Goal: Task Accomplishment & Management: Use online tool/utility

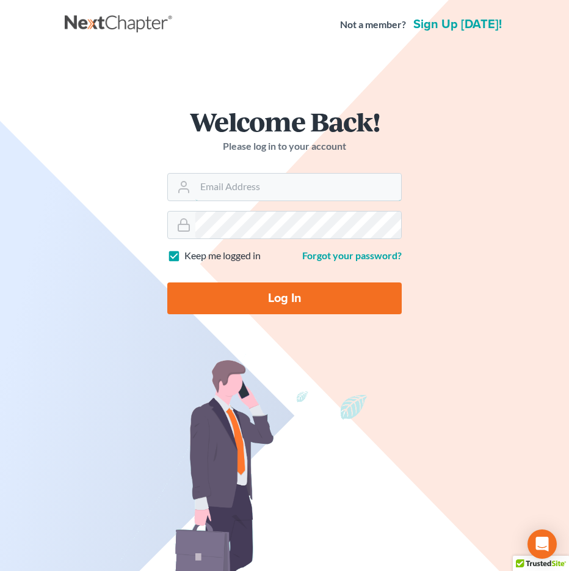
type input "[EMAIL_ADDRESS][DOMAIN_NAME]"
click at [205, 293] on input "Log In" at bounding box center [284, 298] width 235 height 32
type input "Thinking..."
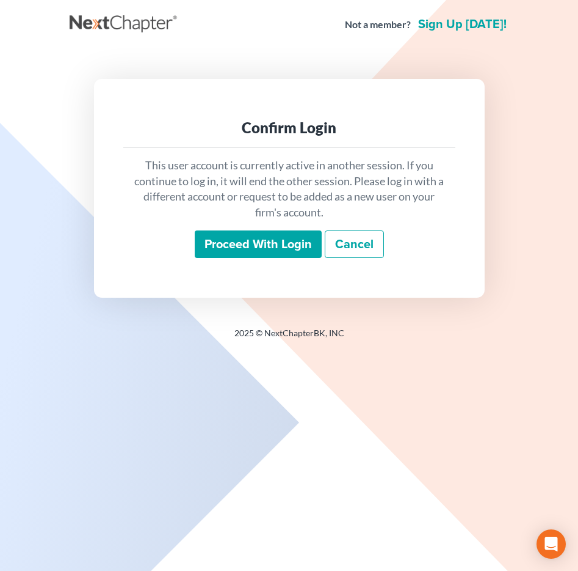
click at [277, 243] on input "Proceed with login" at bounding box center [258, 244] width 127 height 28
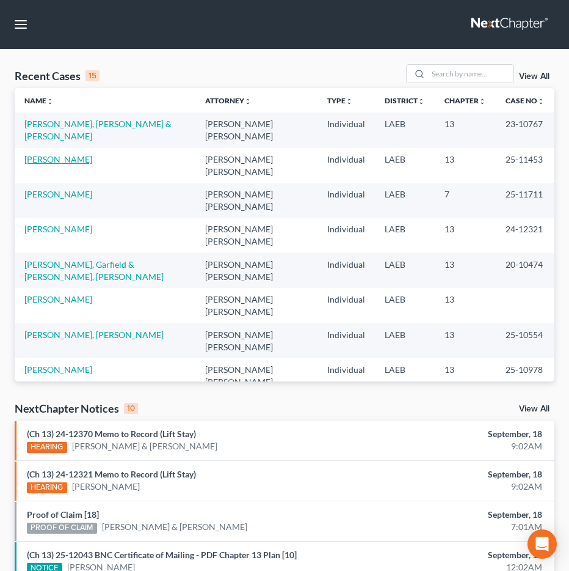
click at [89, 154] on link "Peters, LaQuanda" at bounding box center [58, 159] width 68 height 10
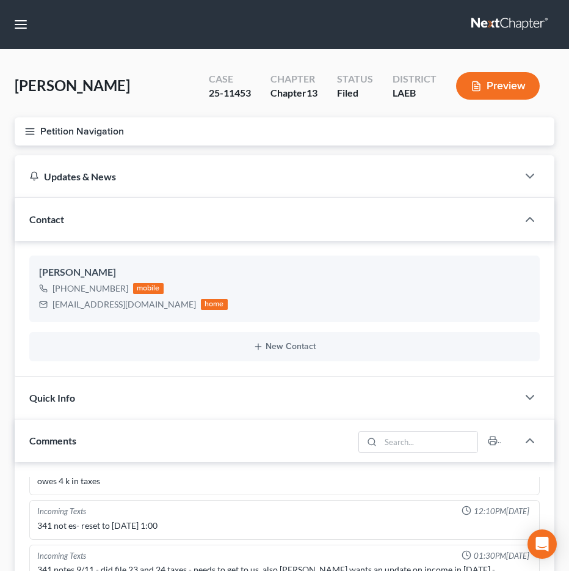
click at [117, 135] on button "Petition Navigation" at bounding box center [285, 131] width 540 height 28
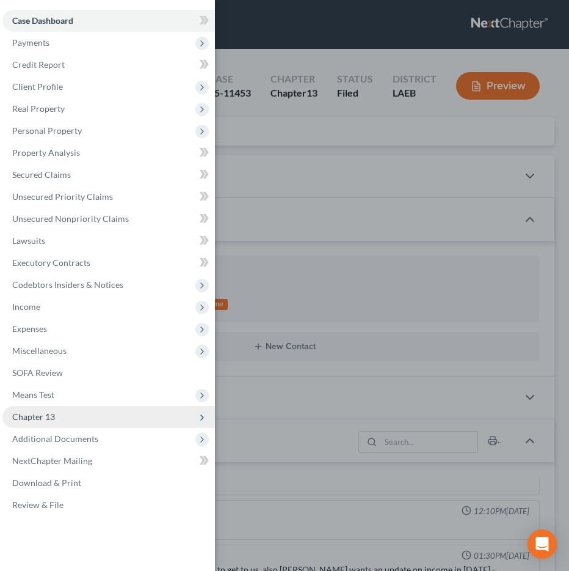
scroll to position [2, 0]
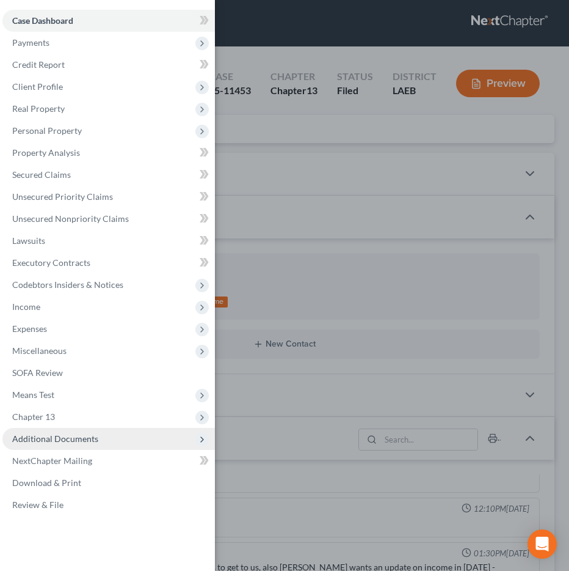
click at [79, 439] on span "Additional Documents" at bounding box center [55, 438] width 86 height 10
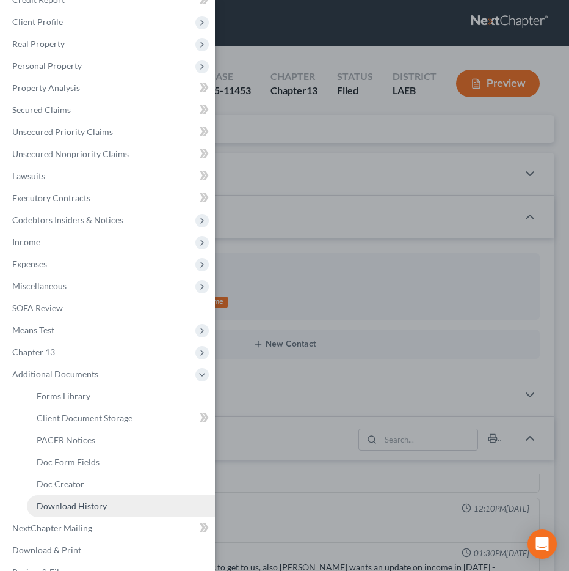
scroll to position [75, 0]
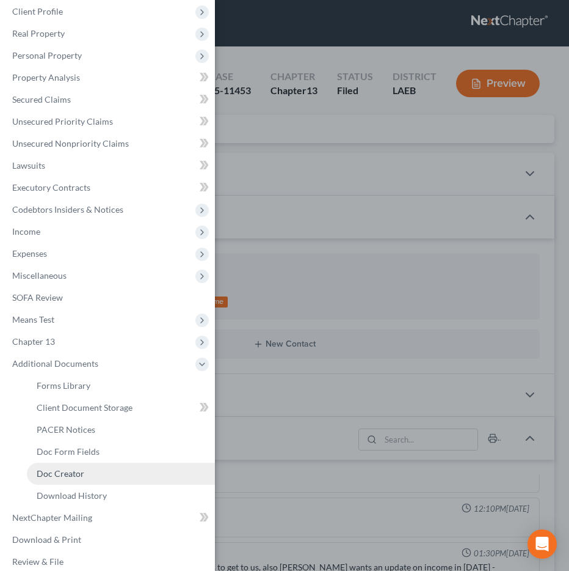
click at [106, 467] on link "Doc Creator" at bounding box center [121, 473] width 188 height 22
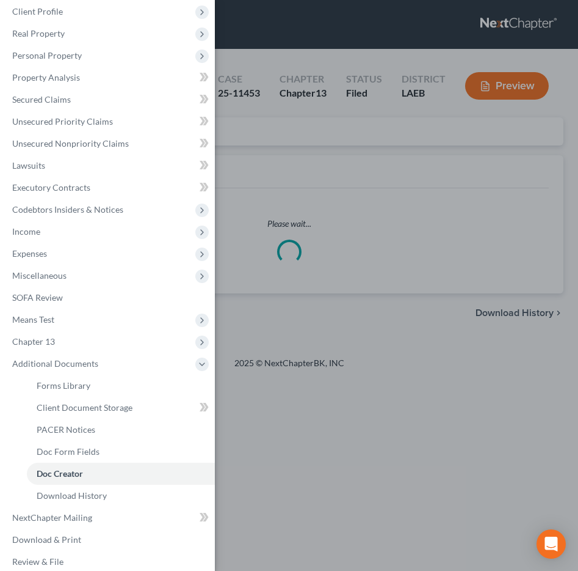
click at [393, 191] on div "Case Dashboard Payments Invoices Payments Payments Credit Report Client Profile" at bounding box center [289, 285] width 578 height 571
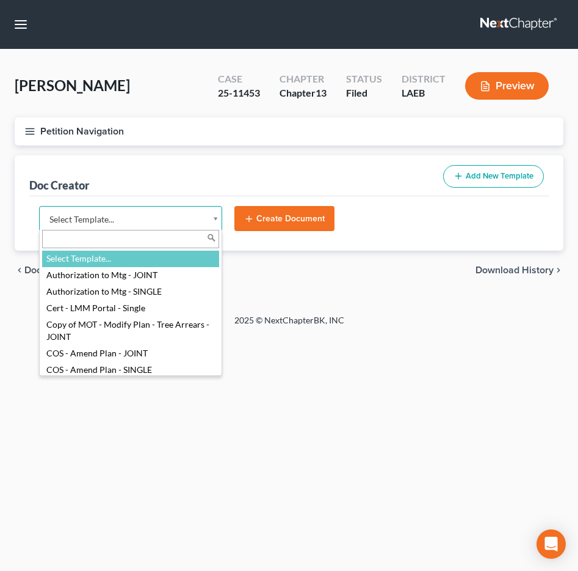
click at [191, 223] on body "Home New Case Client Portal Directory Cases DebtorCC Payments Big Easy Law Grou…" at bounding box center [289, 285] width 578 height 571
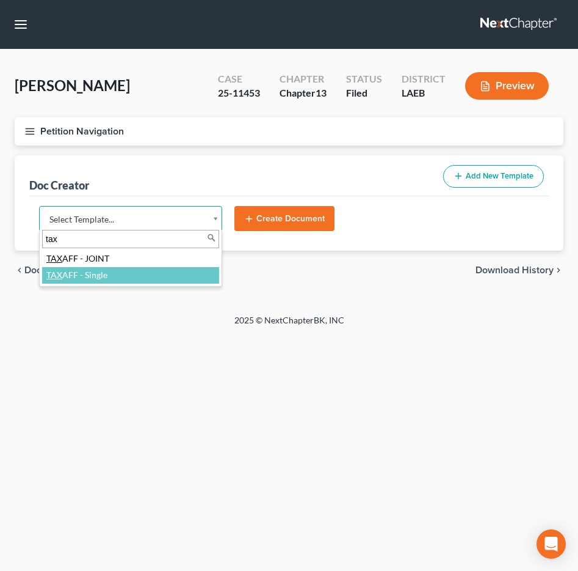
type input "tax"
select select "97403"
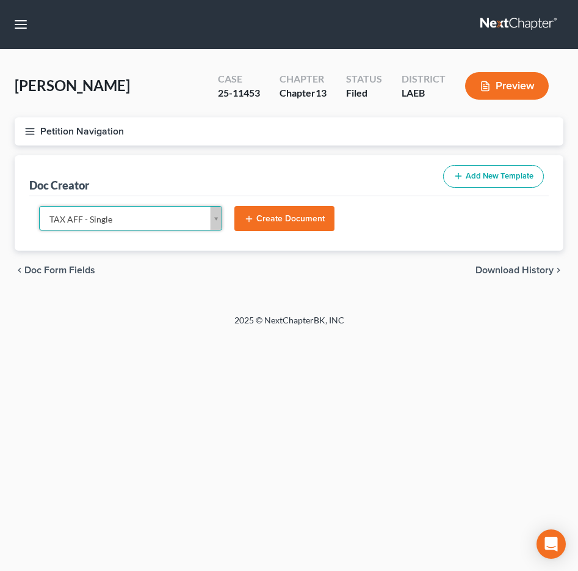
click at [291, 213] on button "Create Document" at bounding box center [285, 219] width 100 height 26
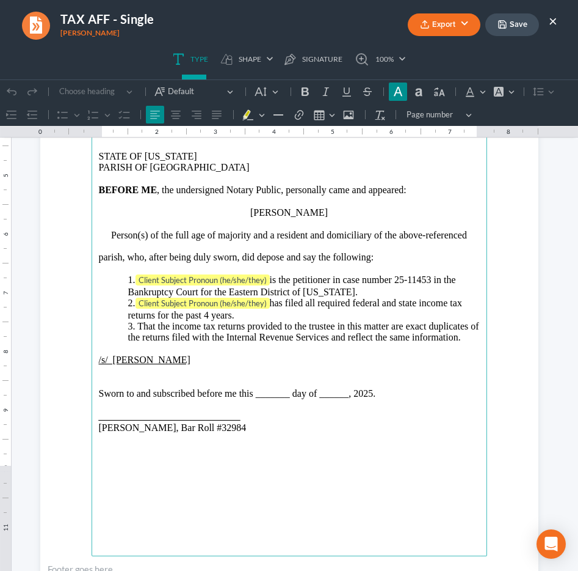
scroll to position [235, 0]
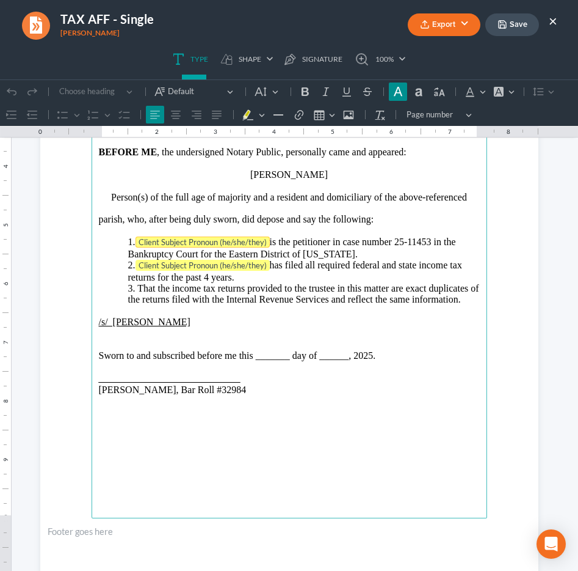
click at [159, 237] on tag "Client Subject Pronoun (he/she/they)" at bounding box center [203, 241] width 134 height 11
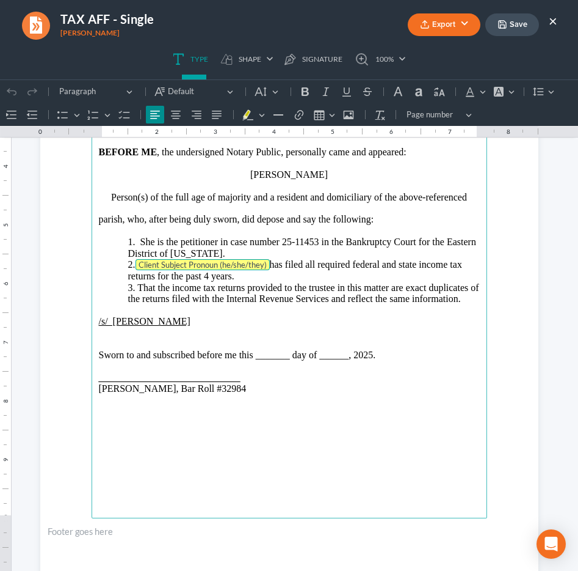
click at [154, 263] on tag "Client Subject Pronoun (he/she/they)" at bounding box center [203, 264] width 134 height 11
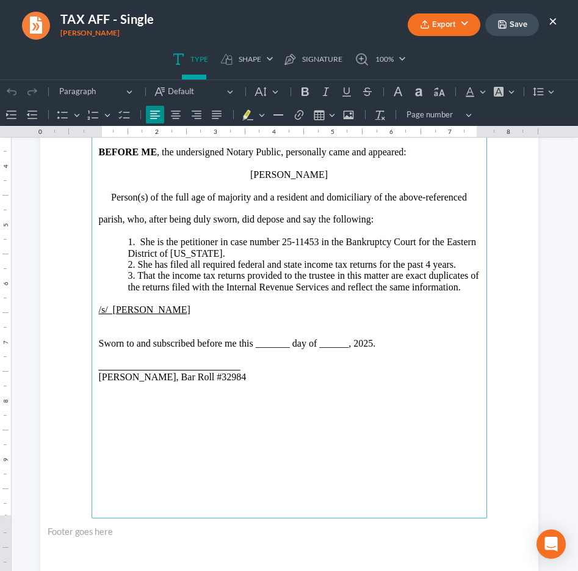
click at [266, 342] on p "Sworn to and subscribed before me this _______ day of ______, 2025." at bounding box center [289, 343] width 381 height 11
click at [311, 344] on p "Sworn to and subscribed before me this 18th day of ______, 2025." at bounding box center [289, 343] width 381 height 11
click at [194, 371] on p "Jenny Abshier, Bar Roll #32984" at bounding box center [289, 376] width 381 height 11
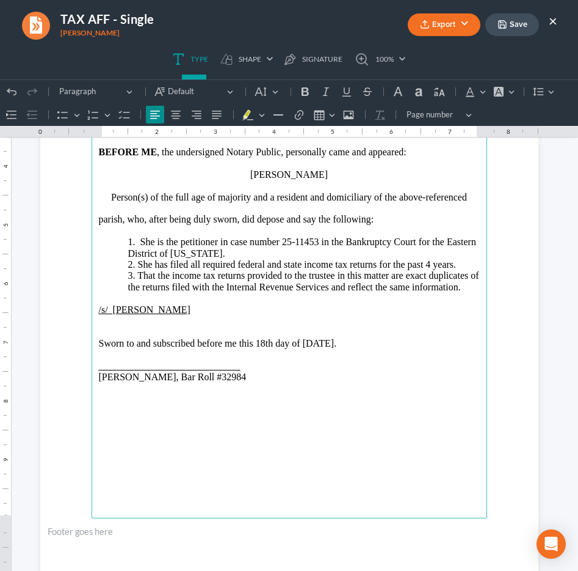
click at [99, 367] on u "_____________________________" at bounding box center [170, 365] width 142 height 10
click at [294, 365] on p "Jenny Abshier_____________________________" at bounding box center [289, 365] width 381 height 11
click at [56, 381] on section "United States Bankruptcy Court Eastern District of Louisiana In re LaQuanda Pet…" at bounding box center [289, 254] width 498 height 645
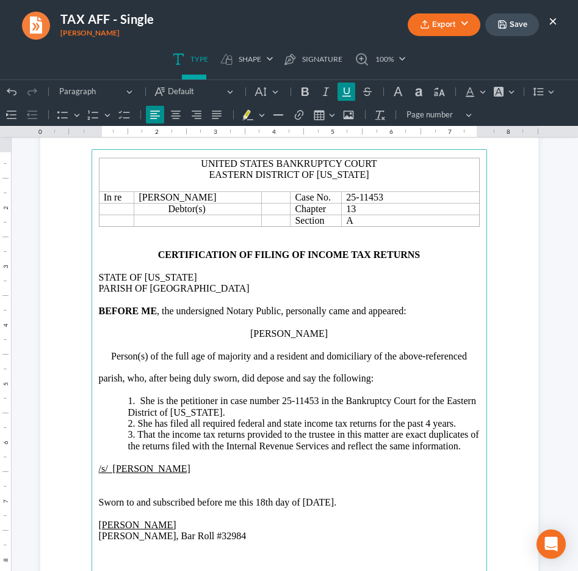
scroll to position [130, 0]
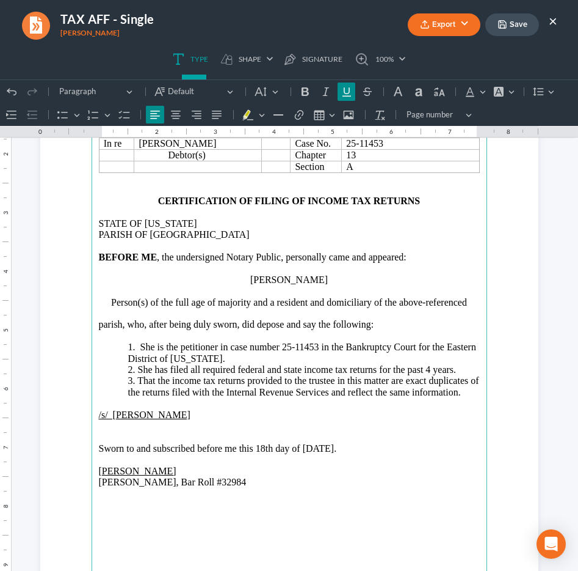
click at [133, 351] on p "1. She is the petitioner in case number 25-11453 in the Bankruptcy Court for th…" at bounding box center [304, 352] width 352 height 23
click at [45, 188] on section "United States Bankruptcy Court Eastern District of Louisiana In re LaQuanda Pet…" at bounding box center [289, 359] width 498 height 645
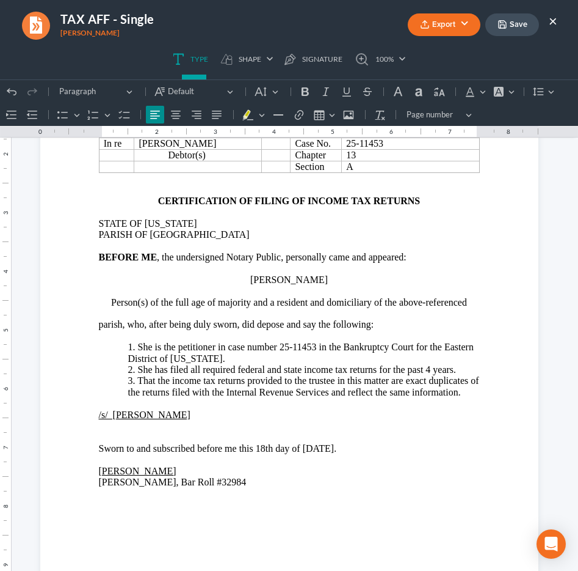
click at [462, 25] on button "Export" at bounding box center [444, 24] width 73 height 23
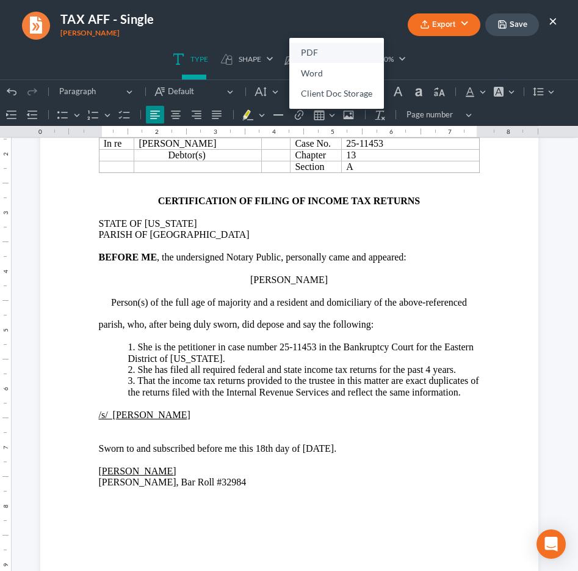
click at [341, 49] on link "PDF" at bounding box center [337, 53] width 95 height 21
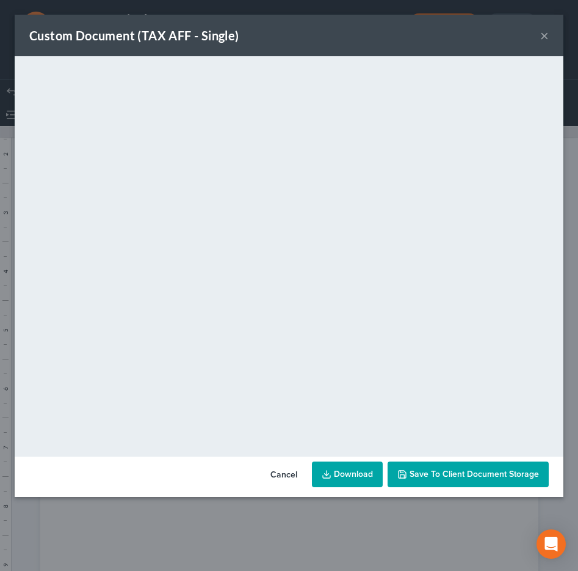
click at [541, 37] on button "×" at bounding box center [545, 35] width 9 height 15
